Goal: Information Seeking & Learning: Learn about a topic

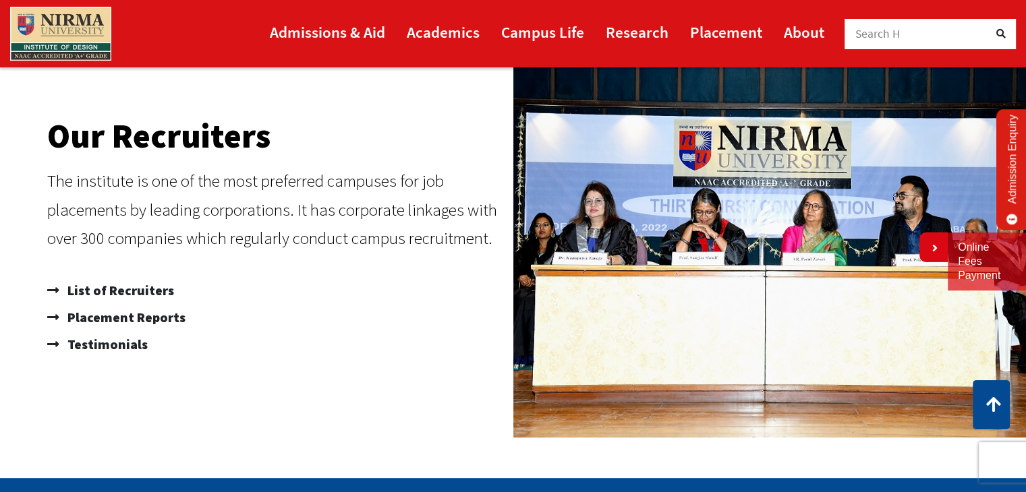
scroll to position [800, 0]
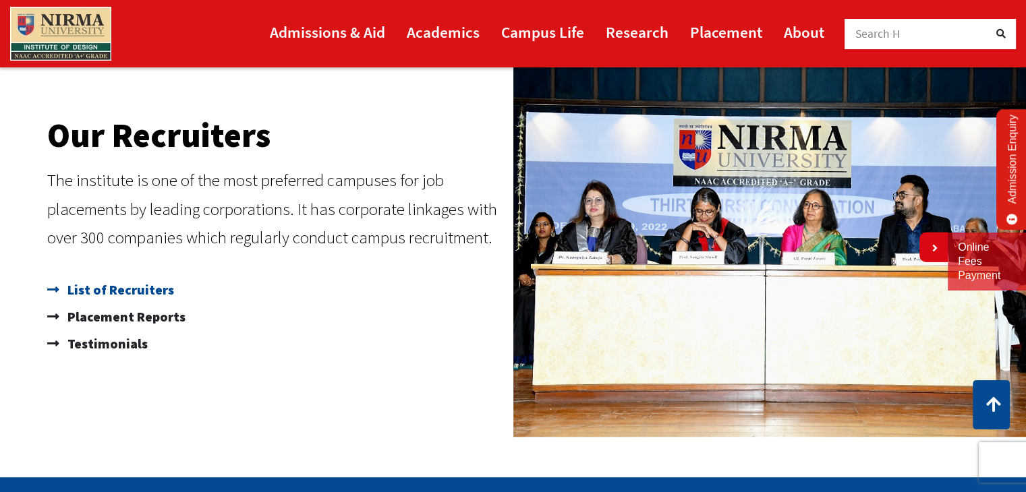
click at [86, 300] on span "List of Recruiters" at bounding box center [119, 289] width 110 height 27
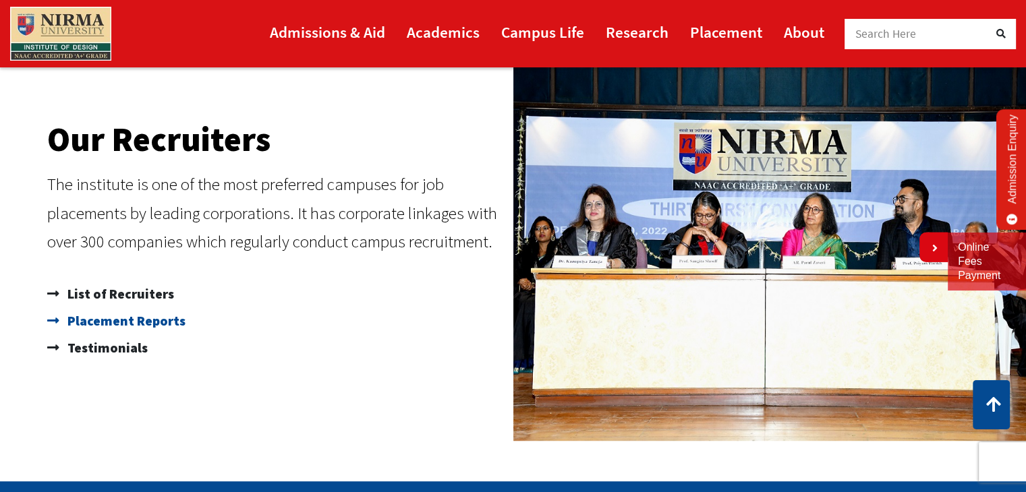
click at [128, 312] on span "Placement Reports" at bounding box center [124, 321] width 121 height 27
